Goal: Task Accomplishment & Management: Complete application form

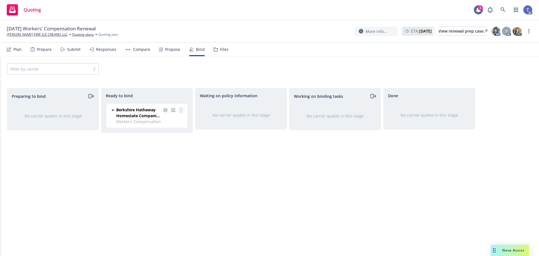
click at [182, 112] on link "more" at bounding box center [181, 110] width 7 height 7
click at [169, 119] on span "Log bind order" at bounding box center [153, 121] width 41 height 5
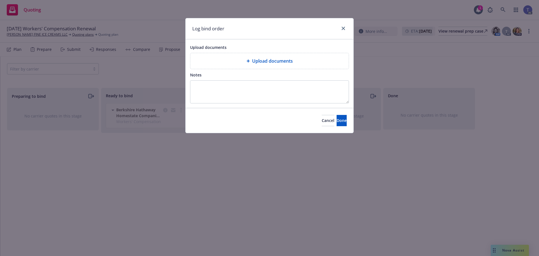
click at [259, 59] on span "Upload documents" at bounding box center [272, 61] width 41 height 7
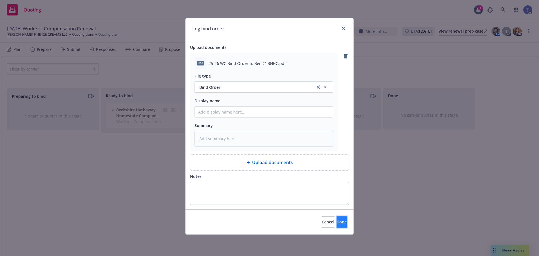
click at [337, 226] on button "Done" at bounding box center [342, 221] width 10 height 11
type textarea "x"
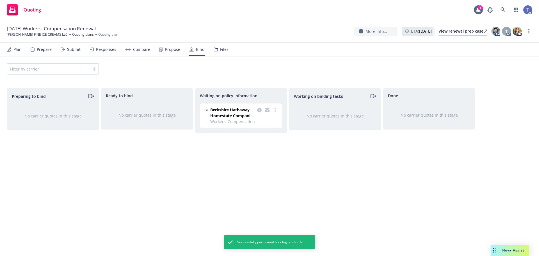
click at [220, 51] on div "Files" at bounding box center [224, 49] width 8 height 4
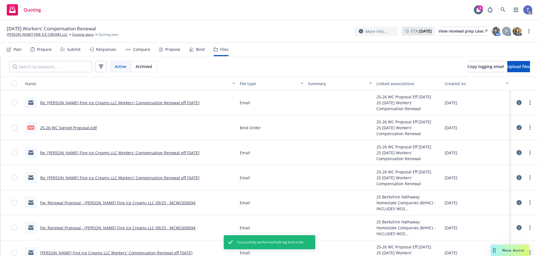
click at [171, 154] on link "Re: [PERSON_NAME] Fine Ice Creams LLC Workers' Compensation Renewal eff [DATE]" at bounding box center [120, 152] width 160 height 5
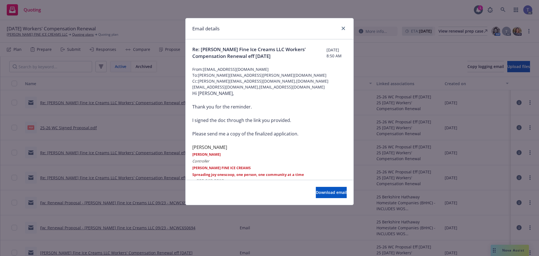
click at [340, 29] on div at bounding box center [342, 28] width 9 height 7
click at [344, 28] on icon "close" at bounding box center [343, 28] width 3 height 3
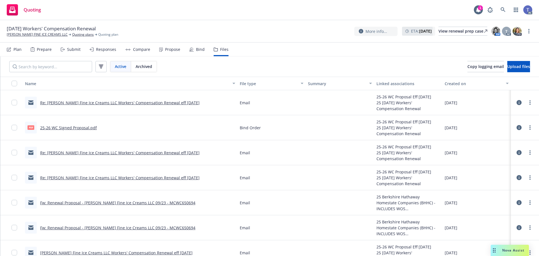
click at [148, 102] on link "Re: [PERSON_NAME] Fine Ice Creams LLC Workers' Compensation Renewal eff [DATE]" at bounding box center [120, 102] width 160 height 5
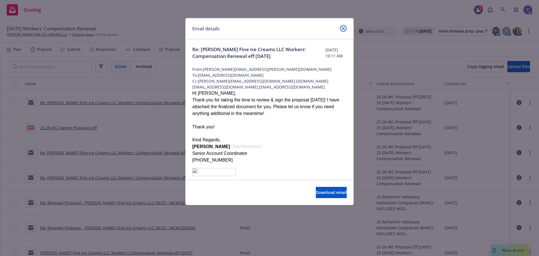
click at [344, 28] on icon "close" at bounding box center [343, 28] width 3 height 3
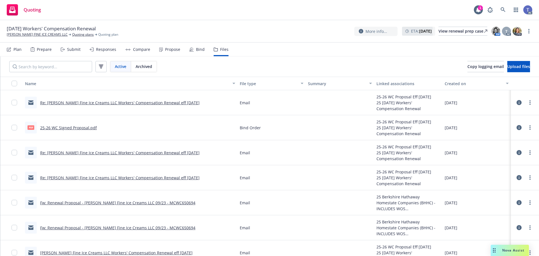
click at [193, 50] on div "Bind" at bounding box center [196, 49] width 15 height 13
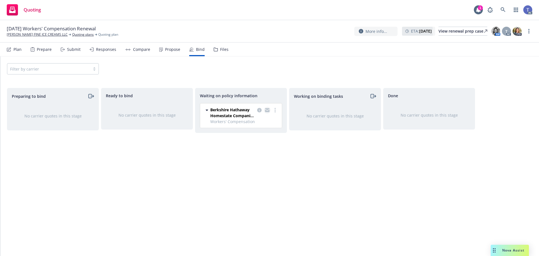
click at [269, 108] on link "copy logging email" at bounding box center [267, 110] width 7 height 7
click at [223, 51] on div "Files" at bounding box center [224, 49] width 8 height 4
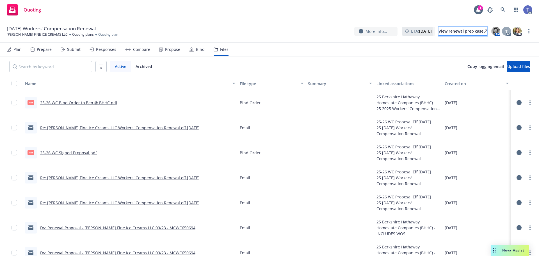
click at [449, 33] on div "View renewal prep case" at bounding box center [463, 31] width 49 height 8
click at [28, 34] on link "[PERSON_NAME] FINE ICE CREAMS LLC" at bounding box center [37, 34] width 61 height 5
